Goal: Transaction & Acquisition: Purchase product/service

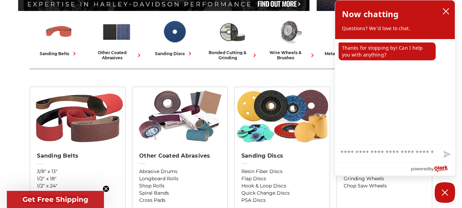
scroll to position [178, 0]
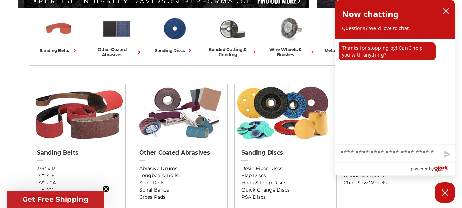
drag, startPoint x: 465, startPoint y: 12, endPoint x: 466, endPoint y: 32, distance: 19.9
click at [443, 10] on icon "close chatbox" at bounding box center [445, 11] width 7 height 7
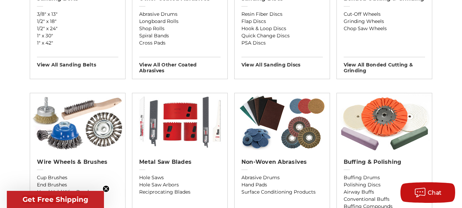
scroll to position [342, 0]
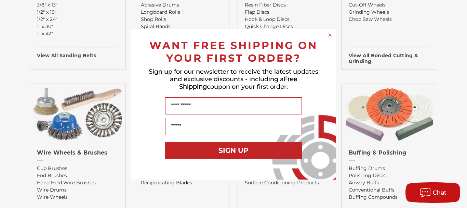
drag, startPoint x: 466, startPoint y: 42, endPoint x: 466, endPoint y: 65, distance: 22.9
click at [331, 33] on circle "Close dialog" at bounding box center [330, 34] width 6 height 6
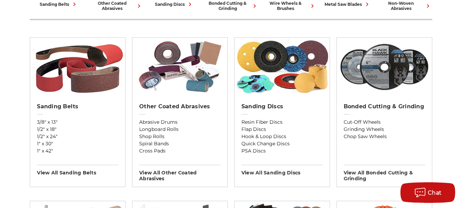
scroll to position [218, 0]
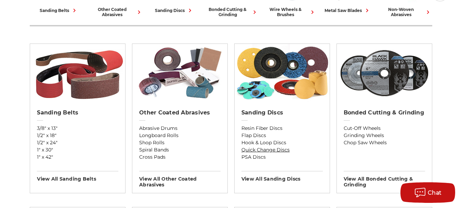
click at [270, 148] on link "Quick Change Discs" at bounding box center [281, 149] width 81 height 7
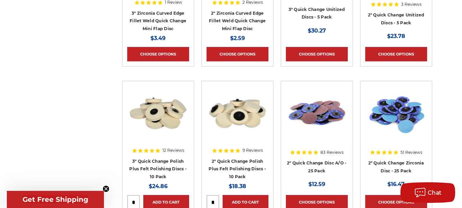
scroll to position [391, 0]
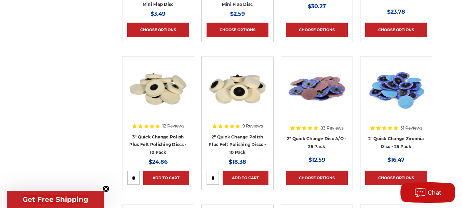
drag, startPoint x: 465, startPoint y: 20, endPoint x: 463, endPoint y: 58, distance: 37.7
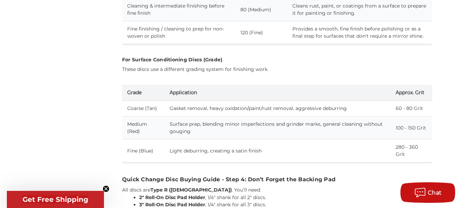
scroll to position [539, 0]
